Goal: Book appointment/travel/reservation

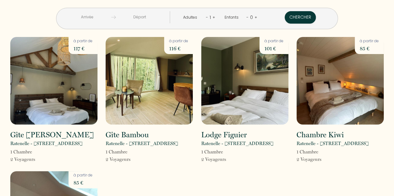
click at [111, 12] on input "text" at bounding box center [87, 17] width 48 height 12
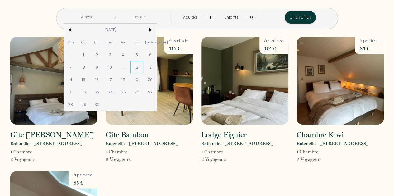
click at [143, 70] on span "12" at bounding box center [136, 67] width 13 height 12
type input "Ven [DATE]"
type input "[PERSON_NAME] [DATE]"
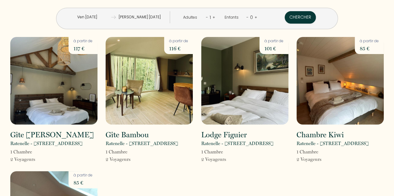
click at [212, 16] on link "+" at bounding box center [213, 17] width 3 height 6
click at [285, 13] on button "Chercher" at bounding box center [300, 17] width 31 height 12
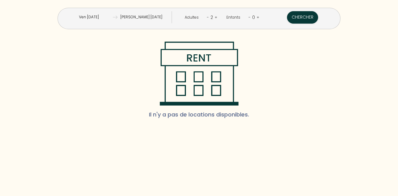
click at [113, 17] on input "Ven [DATE]" at bounding box center [89, 17] width 48 height 12
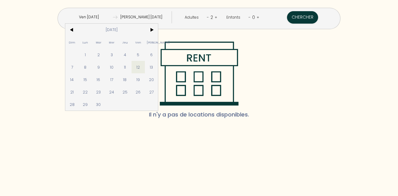
click at [79, 80] on span "14" at bounding box center [71, 79] width 13 height 12
type input "Dim [DATE]"
type input "Lun [DATE]"
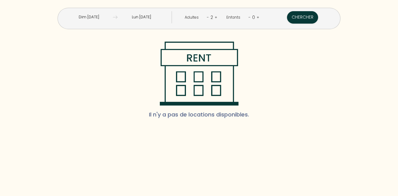
click at [113, 15] on input "Dim [DATE]" at bounding box center [89, 17] width 48 height 12
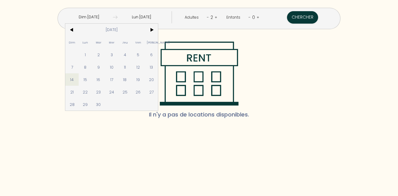
click at [145, 72] on span "12" at bounding box center [138, 67] width 13 height 12
type input "Ven [DATE]"
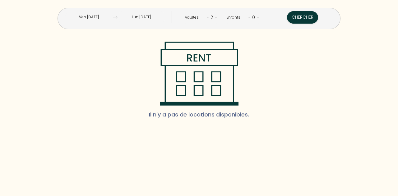
drag, startPoint x: 161, startPoint y: 16, endPoint x: 159, endPoint y: 20, distance: 3.5
click at [160, 16] on input "Lun [DATE]" at bounding box center [142, 17] width 48 height 12
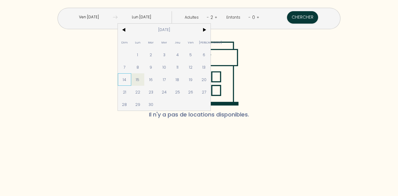
click at [131, 80] on span "14" at bounding box center [124, 79] width 13 height 12
type input "Dim [DATE]"
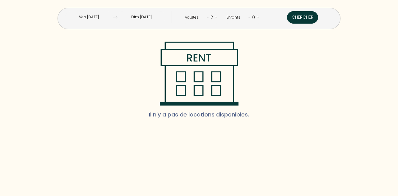
click at [287, 18] on button "Chercher" at bounding box center [302, 17] width 31 height 12
click at [113, 17] on input "Ven [DATE]" at bounding box center [89, 17] width 48 height 12
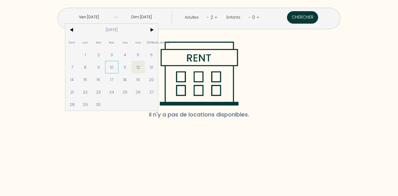
click at [119, 66] on span "10" at bounding box center [111, 67] width 13 height 12
type input "Mer [DATE]"
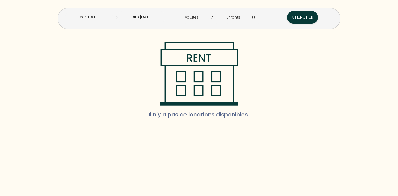
click at [155, 12] on input "Dim [DATE]" at bounding box center [142, 17] width 48 height 12
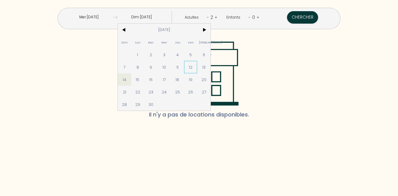
click at [198, 66] on span "12" at bounding box center [190, 67] width 13 height 12
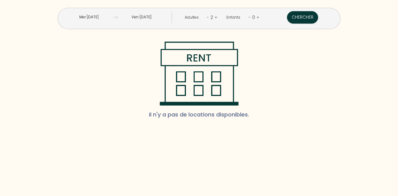
click at [152, 18] on input "Ven [DATE]" at bounding box center [142, 17] width 48 height 12
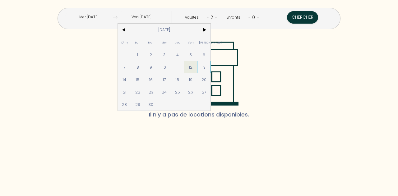
click at [211, 65] on span "13" at bounding box center [203, 67] width 13 height 12
type input "[PERSON_NAME] [DATE]"
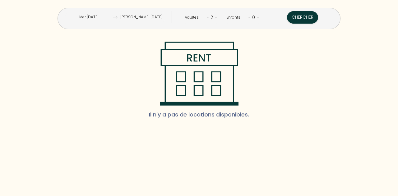
click at [112, 14] on input "Mer [DATE]" at bounding box center [89, 17] width 48 height 12
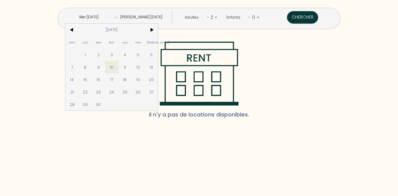
drag, startPoint x: 150, startPoint y: 69, endPoint x: 174, endPoint y: 44, distance: 34.3
click at [132, 68] on span "11" at bounding box center [125, 67] width 13 height 12
type input "Jeu [DATE]"
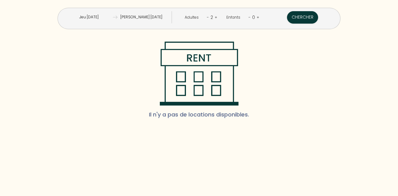
click at [297, 21] on div "Chercher" at bounding box center [302, 17] width 61 height 12
click at [295, 20] on button "Chercher" at bounding box center [302, 17] width 31 height 12
